Goal: Task Accomplishment & Management: Use online tool/utility

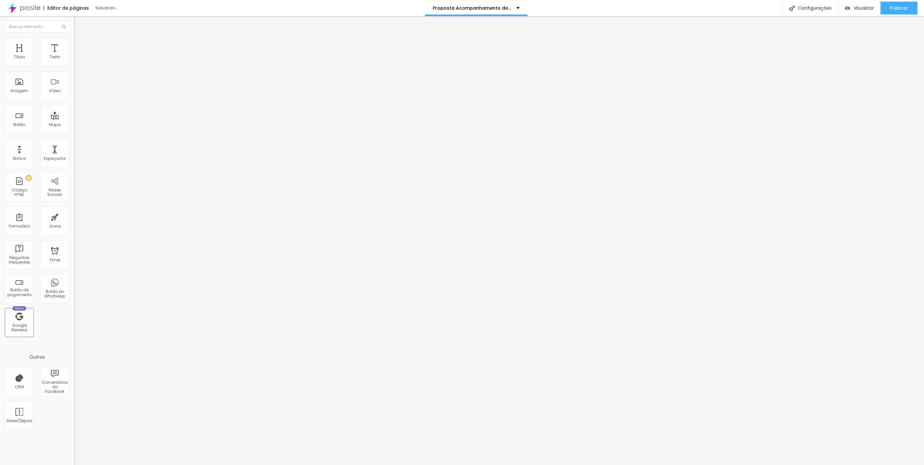
click at [907, 8] on span "Publicar" at bounding box center [899, 7] width 18 height 5
click at [855, 10] on span "Visualizar" at bounding box center [863, 7] width 21 height 5
click at [895, 9] on span "Publicar" at bounding box center [899, 7] width 18 height 5
click at [863, 9] on span "Visualizar" at bounding box center [863, 7] width 21 height 5
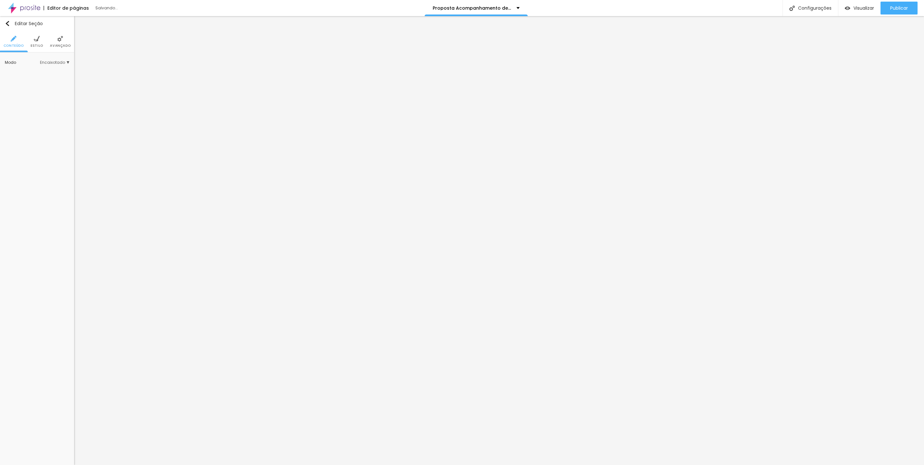
click at [34, 40] on img at bounding box center [37, 39] width 6 height 6
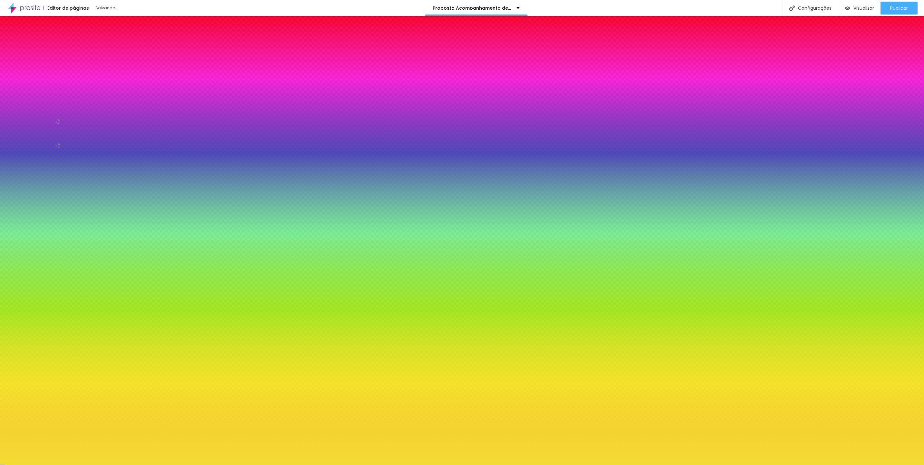
click at [60, 95] on input "#F4DC34" at bounding box center [43, 91] width 77 height 6
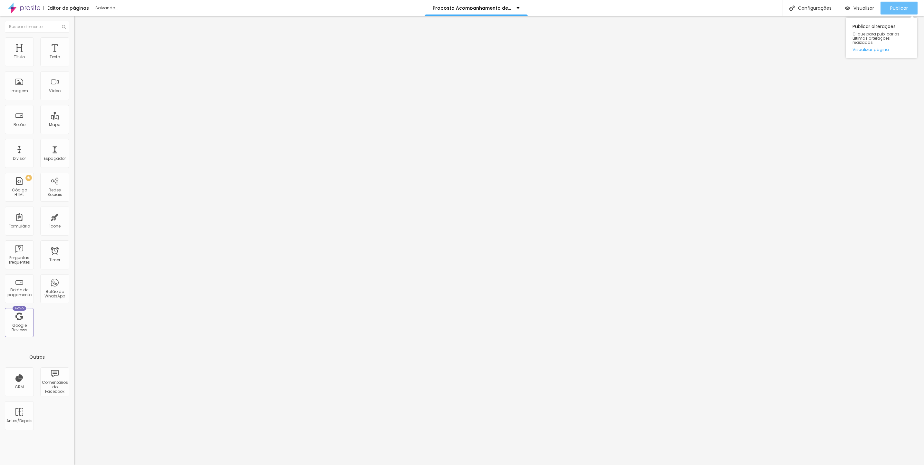
click at [895, 7] on span "Publicar" at bounding box center [899, 7] width 18 height 5
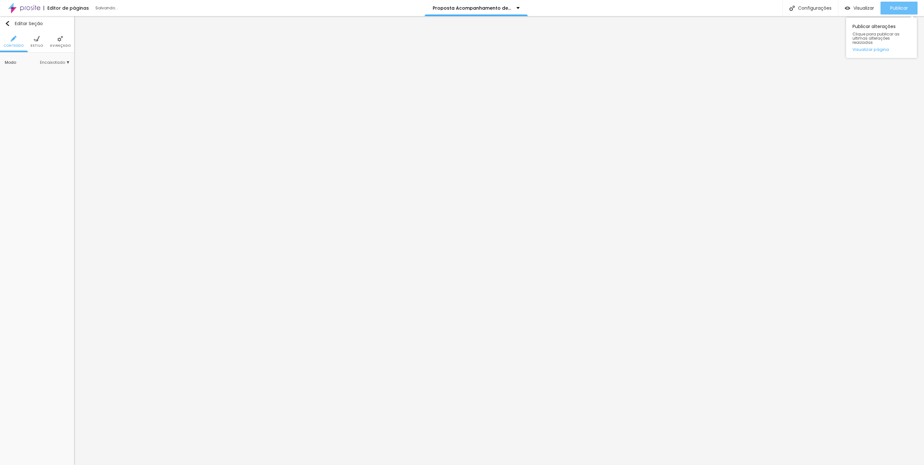
click at [898, 8] on span "Publicar" at bounding box center [899, 7] width 18 height 5
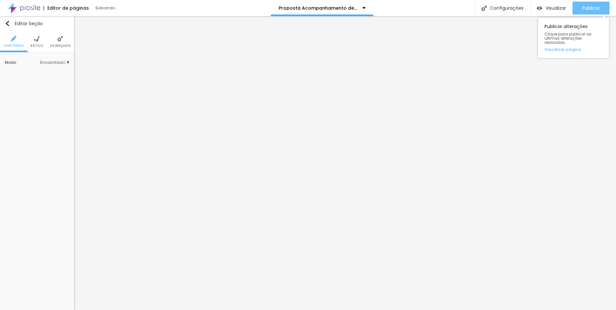
click at [592, 10] on span "Publicar" at bounding box center [591, 7] width 18 height 5
click at [545, 10] on span "Visualizar" at bounding box center [555, 7] width 21 height 5
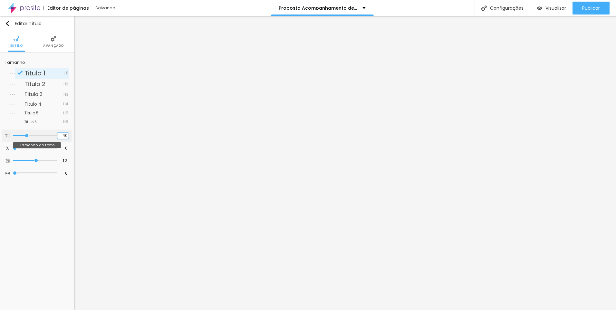
click at [62, 135] on input "40" at bounding box center [62, 136] width 11 height 6
type input "39"
type input "38"
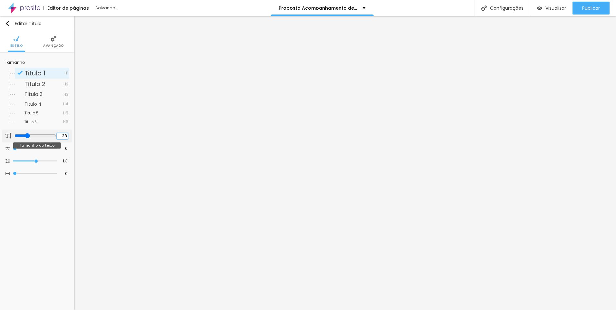
type input "37"
type input "36"
type input "35"
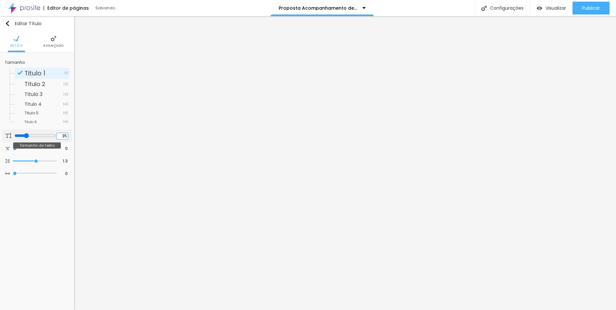
type input "35"
type input "34"
type input "33"
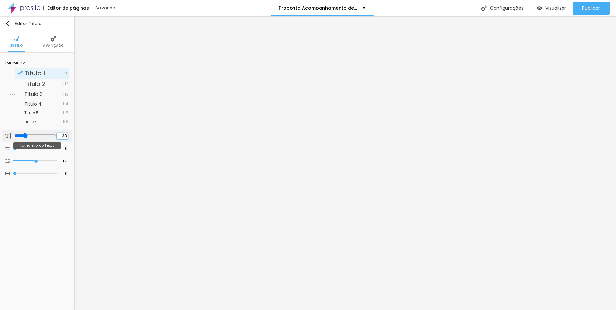
type input "32"
type input "31"
type input "30"
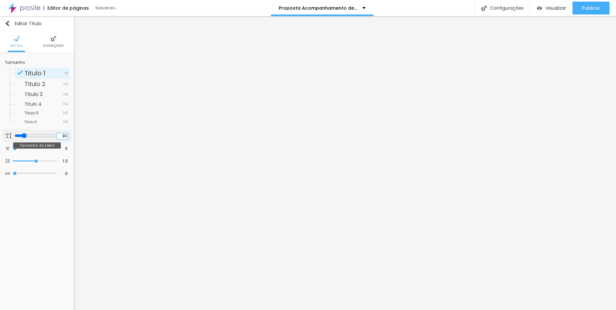
type input "30"
type input "29"
click at [63, 134] on input "29" at bounding box center [62, 136] width 11 height 6
type input "28"
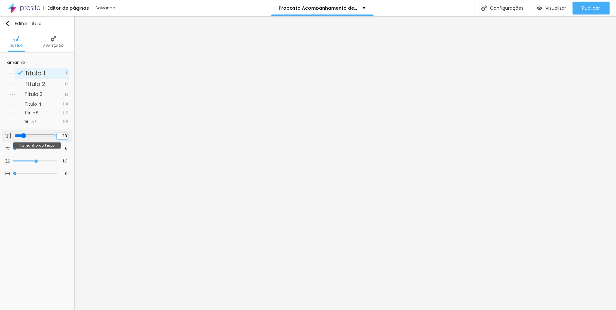
type input "28"
type input "27"
type input "26"
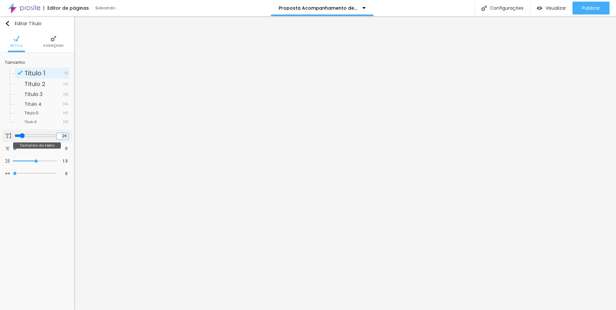
type input "25"
type input "21"
type input "20"
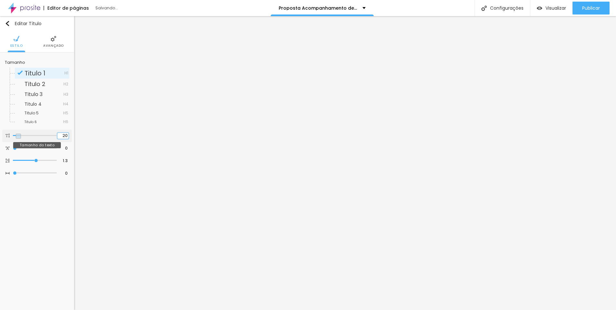
type input "20"
type input "19"
type input "18"
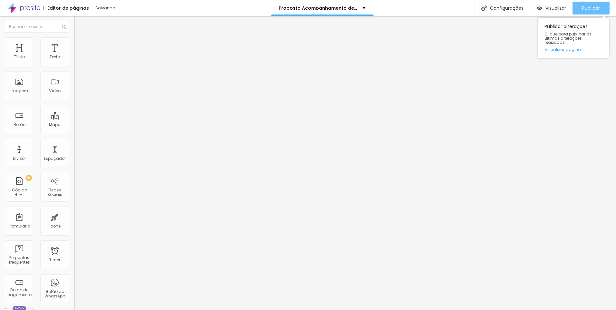
click at [587, 9] on span "Publicar" at bounding box center [591, 7] width 18 height 5
click at [586, 13] on div "Publicar" at bounding box center [591, 8] width 18 height 13
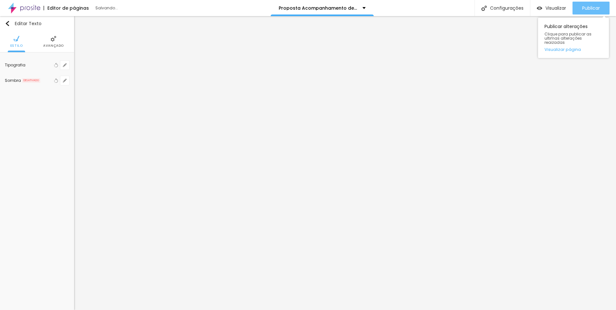
click at [581, 10] on button "Publicar" at bounding box center [590, 8] width 37 height 13
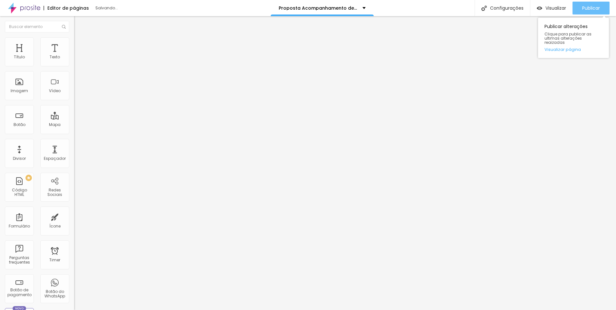
click at [589, 10] on span "Publicar" at bounding box center [591, 7] width 18 height 5
click at [583, 12] on div "Publicar" at bounding box center [591, 8] width 18 height 13
